Goal: Find specific page/section: Find specific page/section

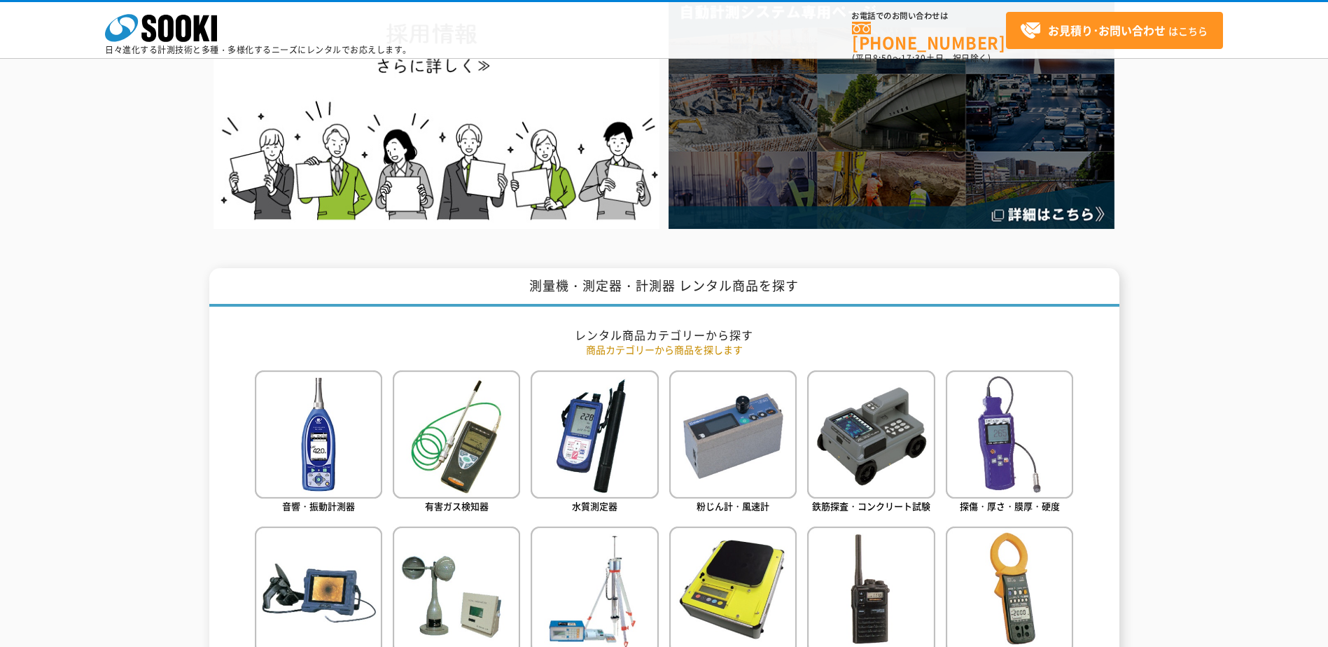
scroll to position [420, 0]
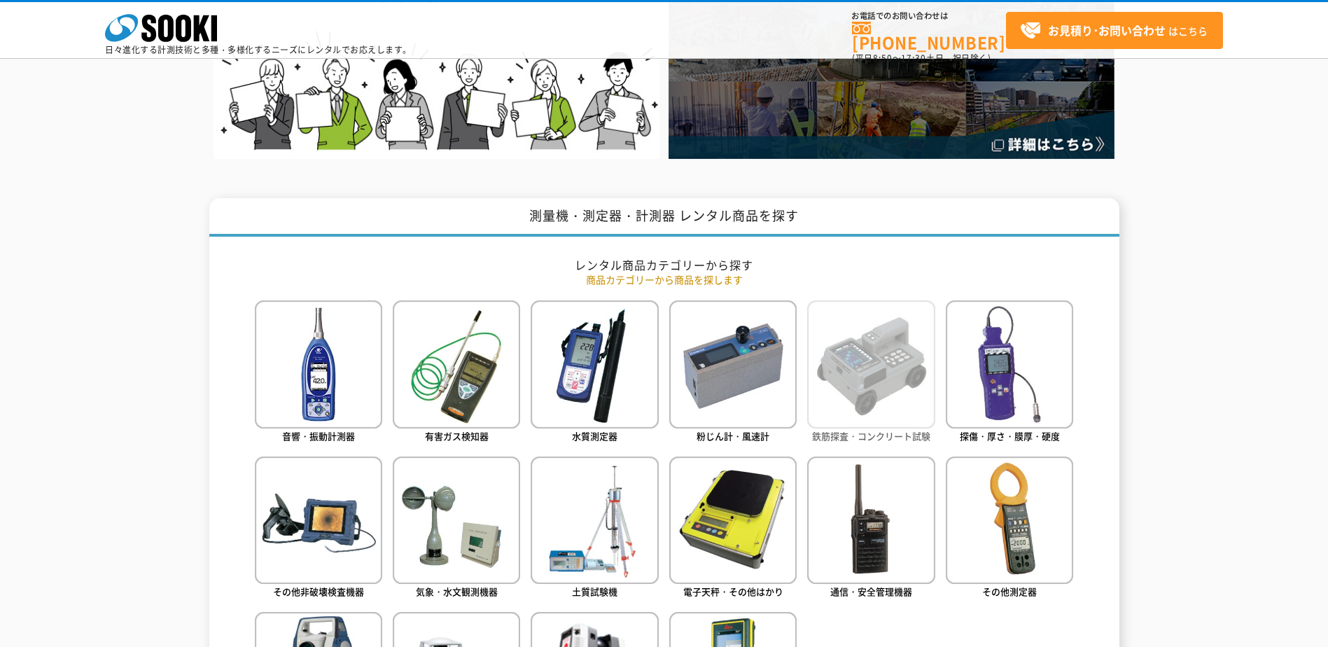
click at [842, 395] on img at bounding box center [870, 363] width 127 height 127
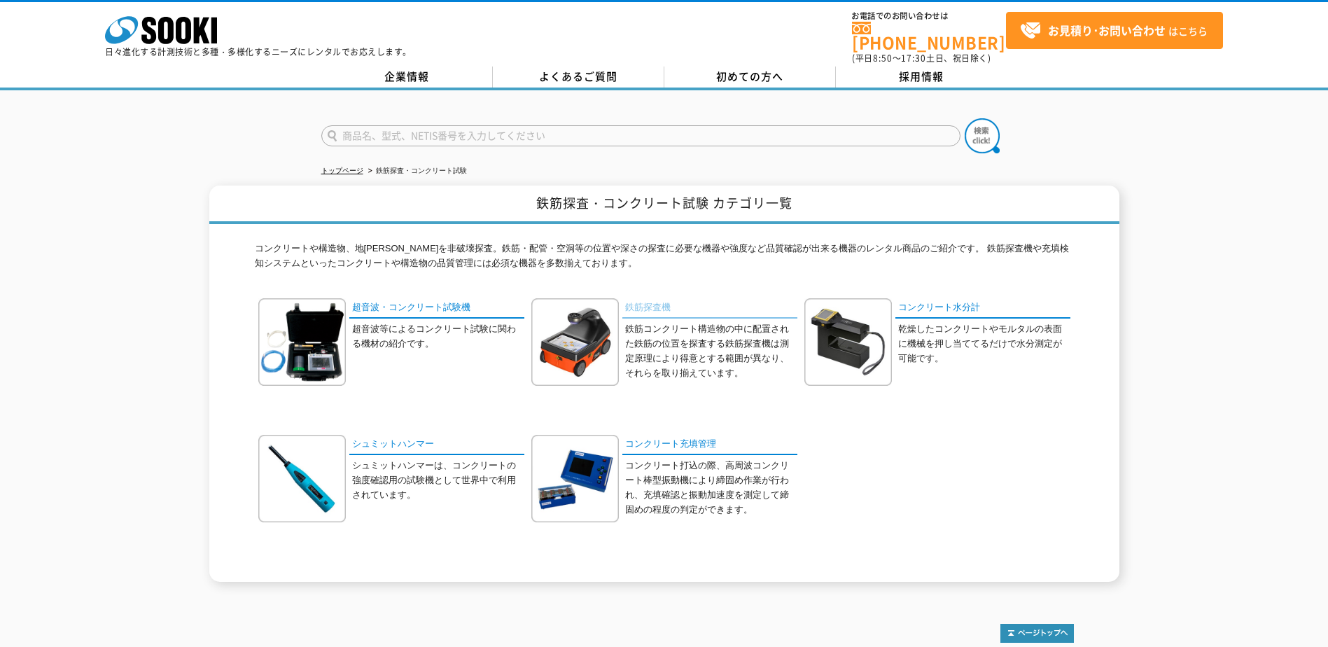
click at [654, 298] on link "鉄筋探査機" at bounding box center [709, 308] width 175 height 20
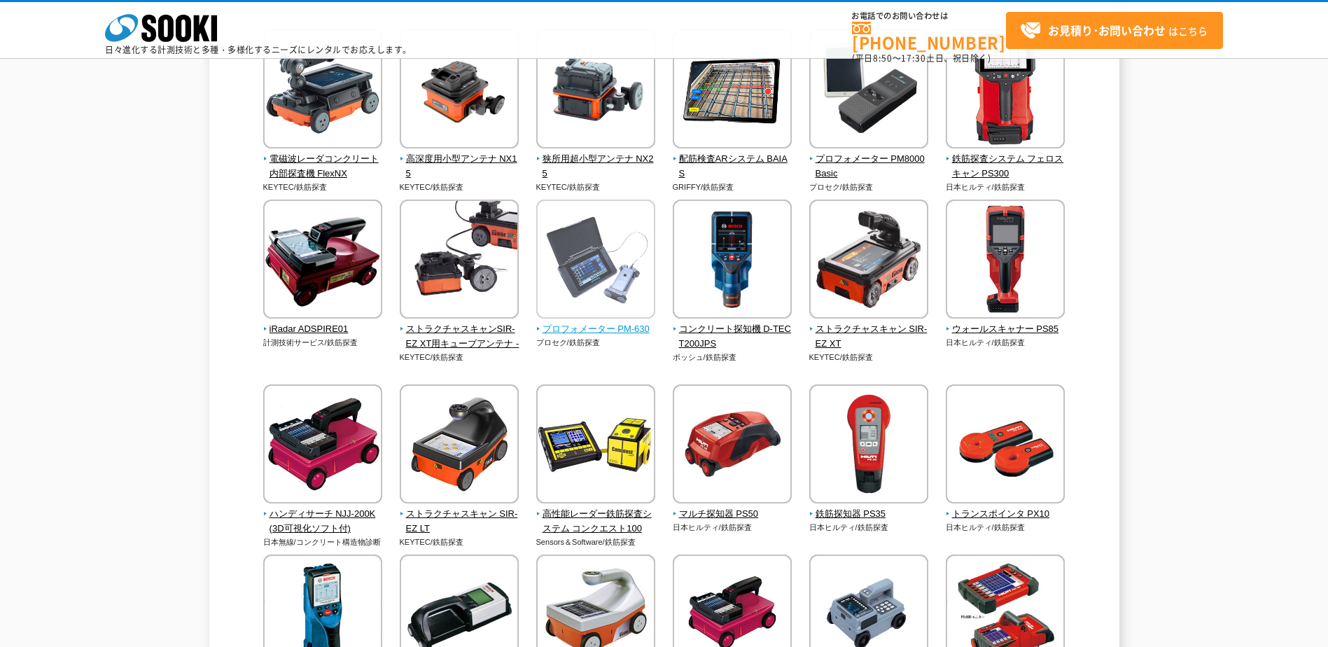
scroll to position [210, 0]
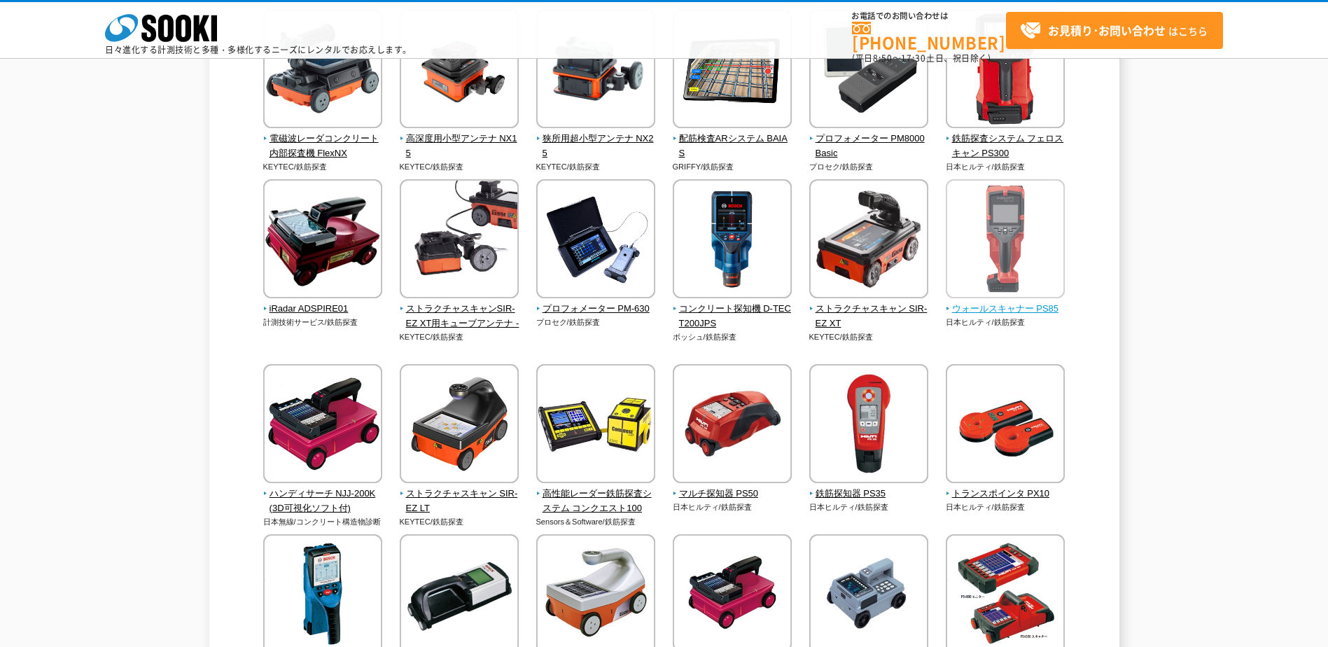
click at [972, 306] on span "ウォールスキャナー PS85" at bounding box center [1006, 309] width 120 height 15
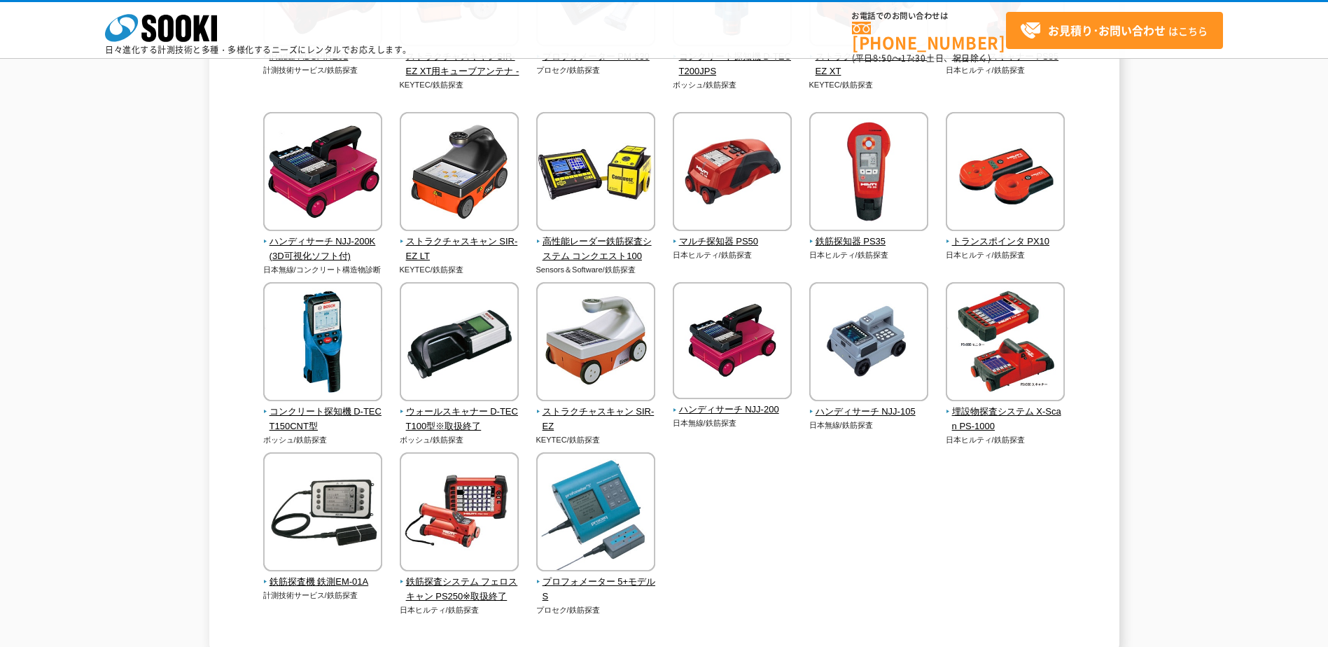
scroll to position [490, 0]
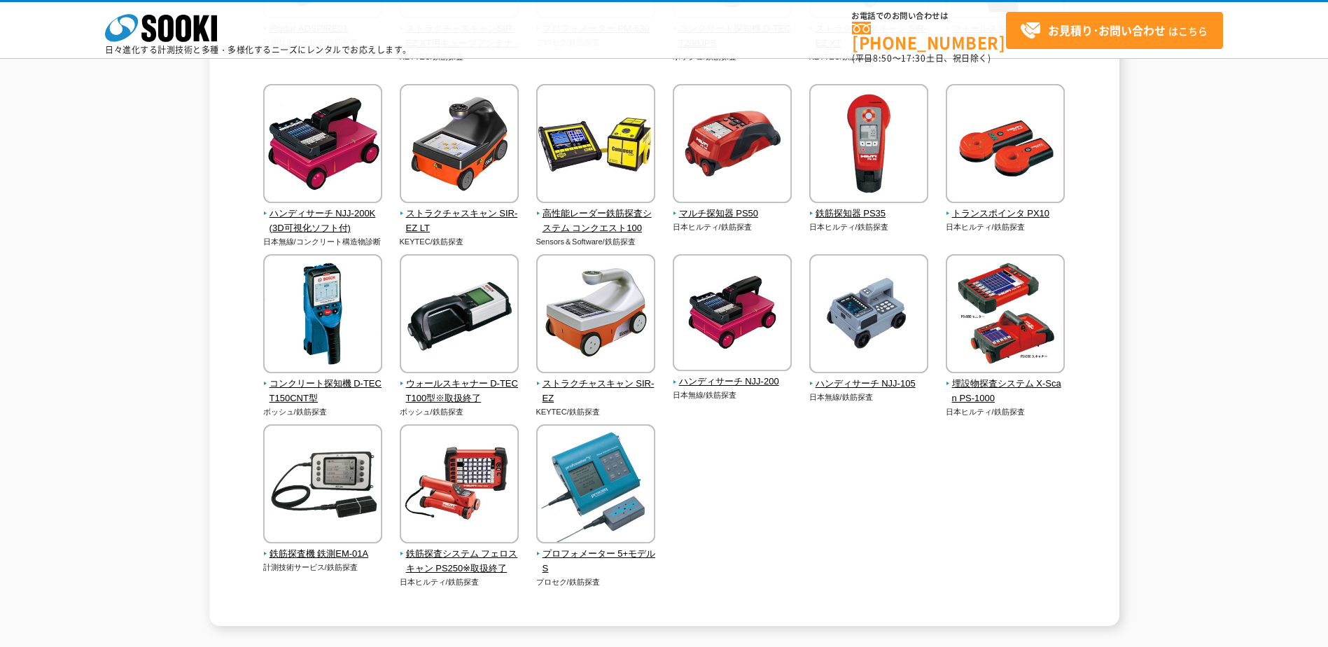
click at [59, 204] on div "鉄筋探査機 鉄筋コンクリート構造物の中に配置された鉄筋の位置を探査する鉄筋探査機は測定原理により得意とする範囲が異なり、それらを取り揃えています。 電磁波レー…" at bounding box center [664, 128] width 1328 height 995
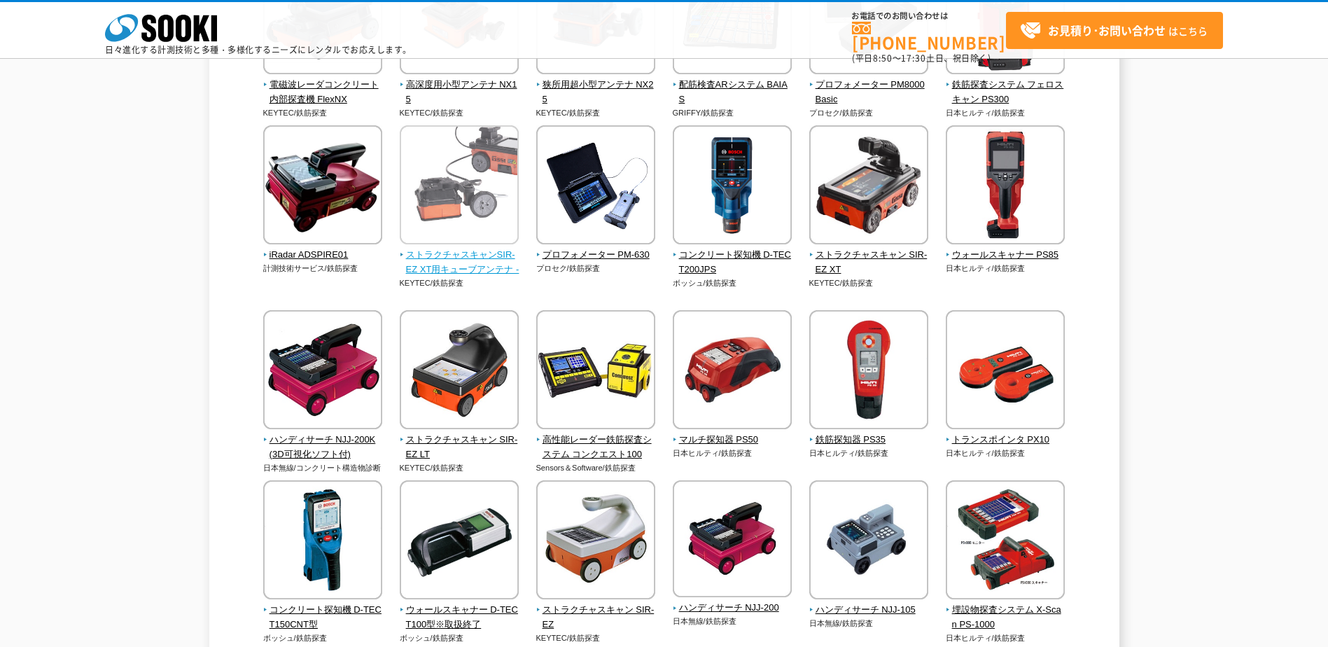
scroll to position [280, 0]
